Goal: Task Accomplishment & Management: Use online tool/utility

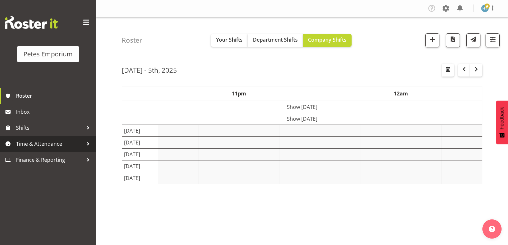
click at [33, 145] on span "Time & Attendance" at bounding box center [49, 144] width 67 height 10
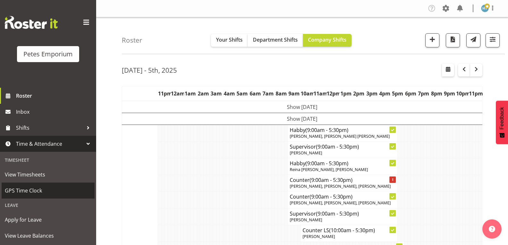
click at [27, 191] on span "GPS Time Clock" at bounding box center [48, 191] width 87 height 10
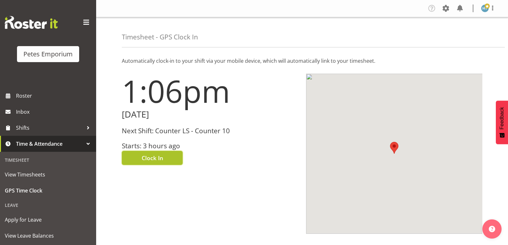
click at [149, 156] on span "Clock In" at bounding box center [152, 158] width 21 height 8
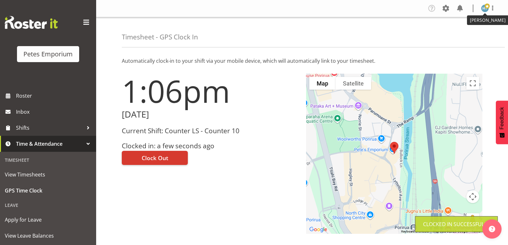
click at [483, 9] on img at bounding box center [485, 8] width 8 height 8
click at [453, 34] on link "Log Out" at bounding box center [466, 34] width 62 height 12
